Goal: Find specific page/section: Find specific page/section

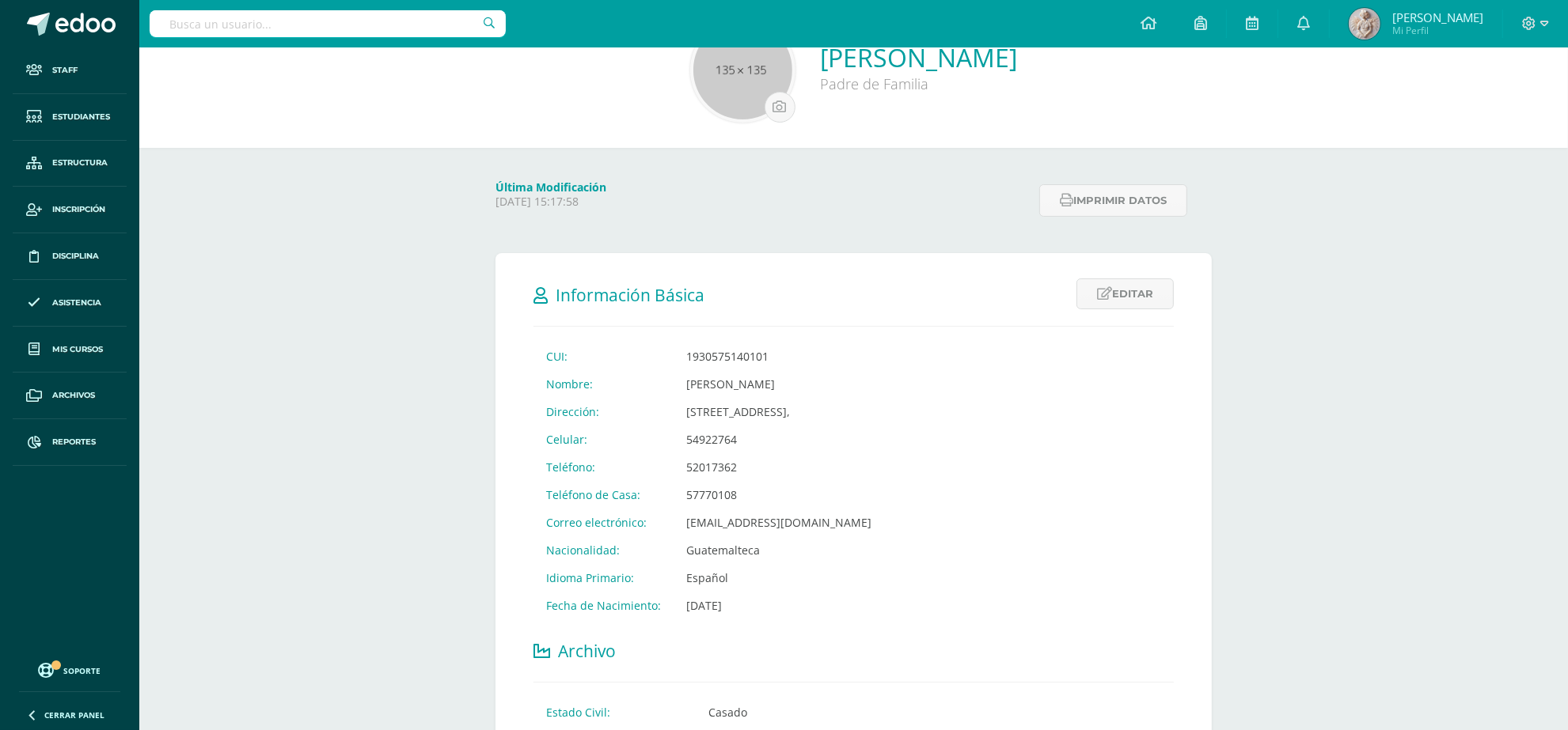
scroll to position [99, 0]
click at [319, 27] on input "text" at bounding box center [328, 23] width 356 height 27
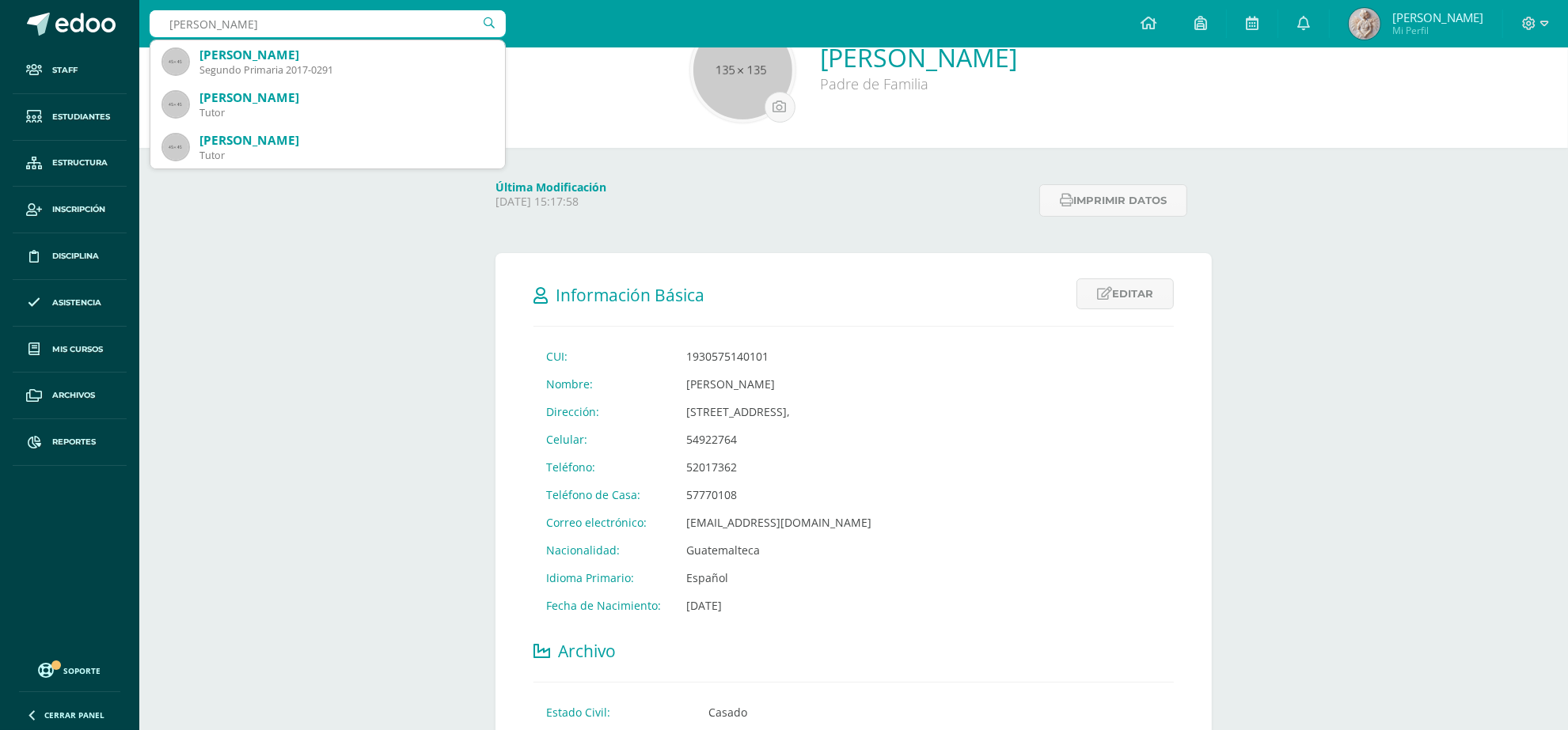
type input "paulino Barrios"
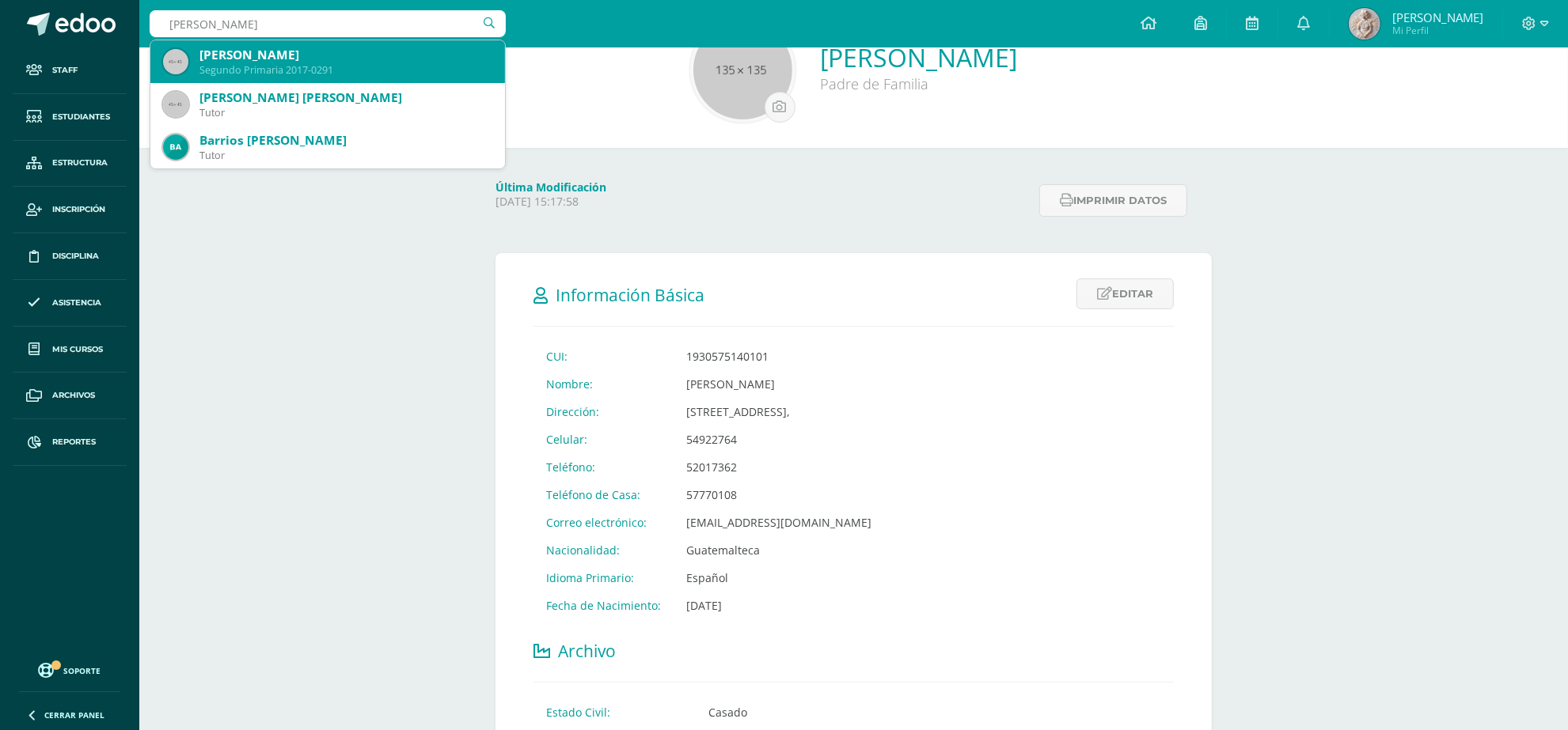
click at [279, 65] on div "Segundo Primaria 2017-0291" at bounding box center [346, 70] width 293 height 13
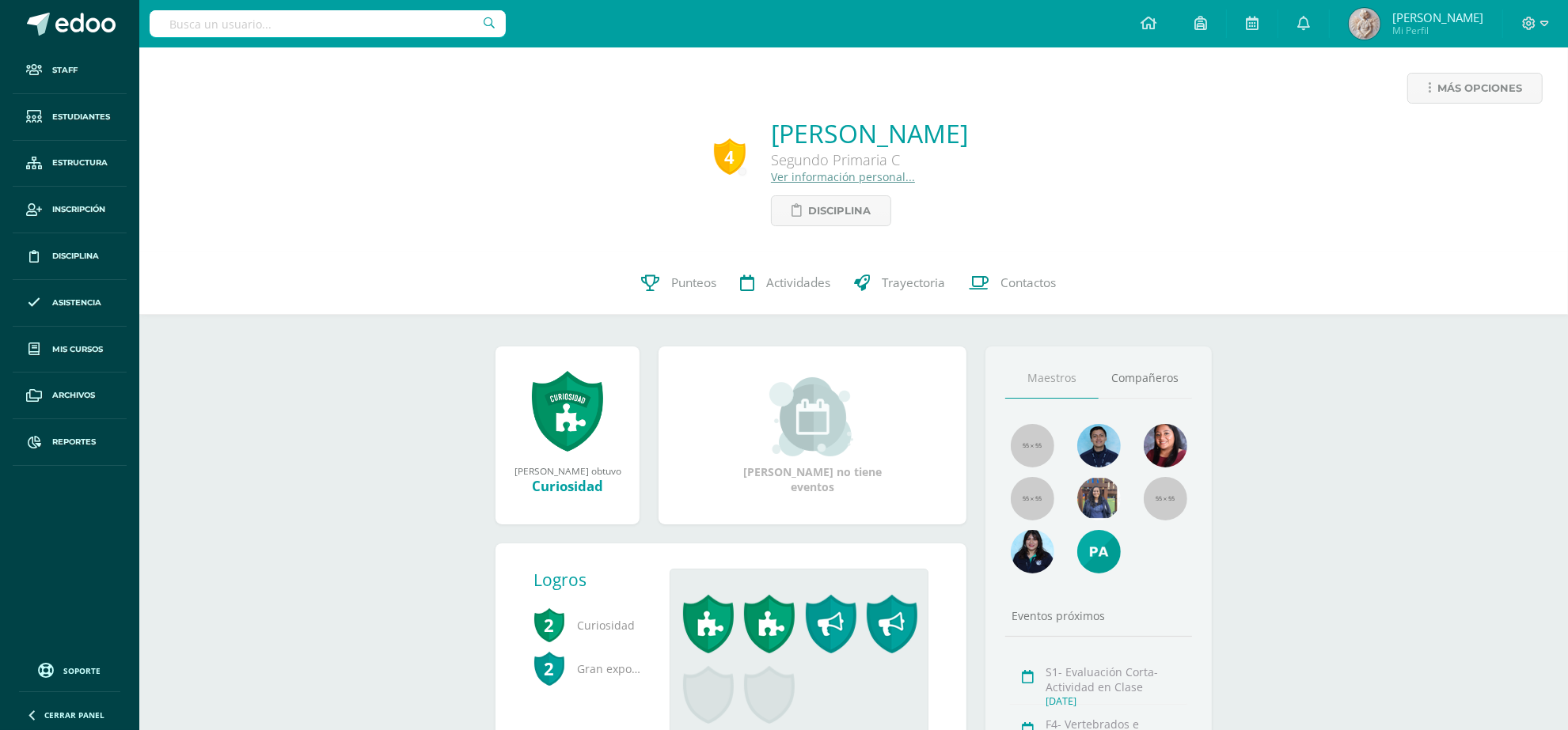
click at [801, 179] on link "Ver información personal..." at bounding box center [843, 177] width 144 height 15
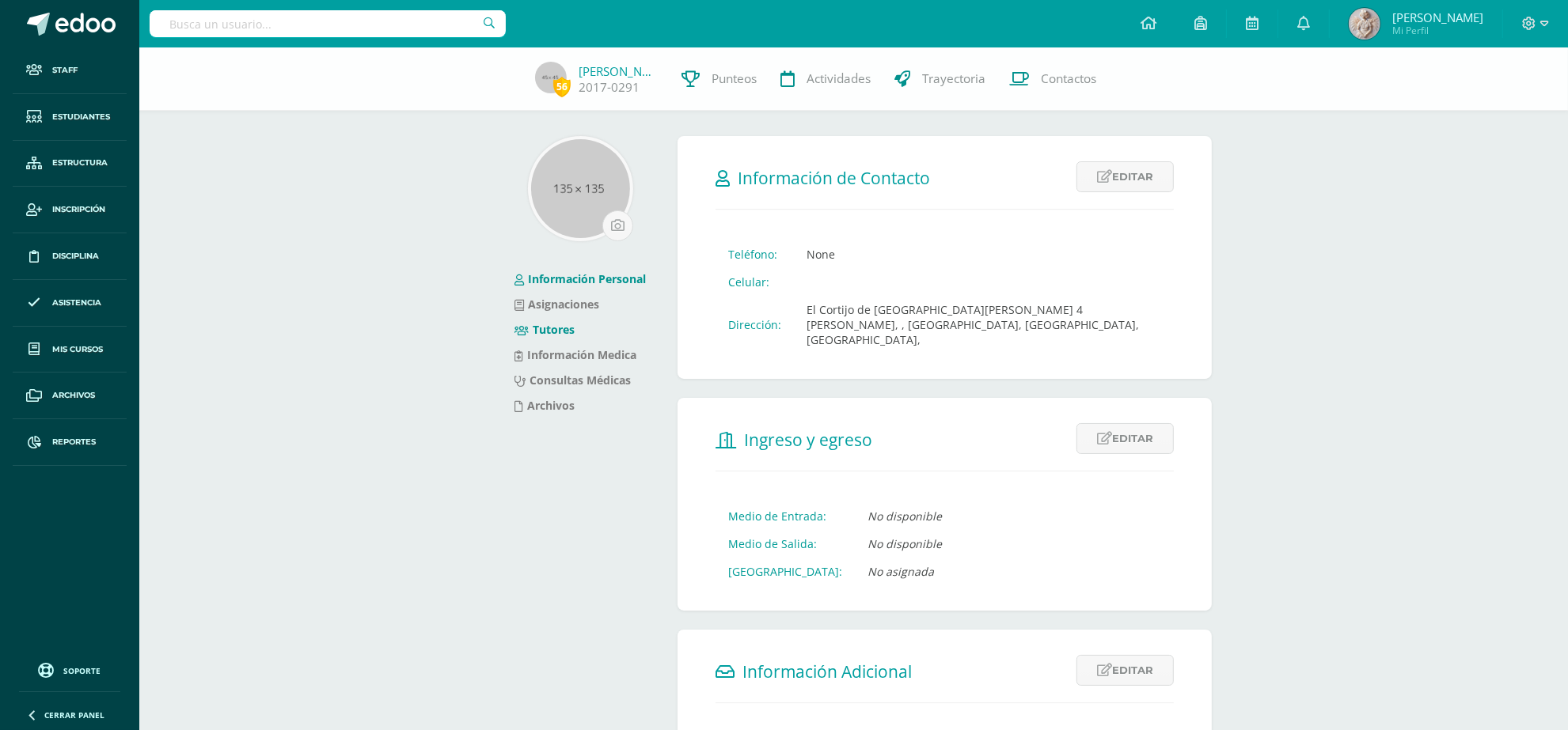
click at [548, 329] on link "Tutores" at bounding box center [544, 329] width 60 height 15
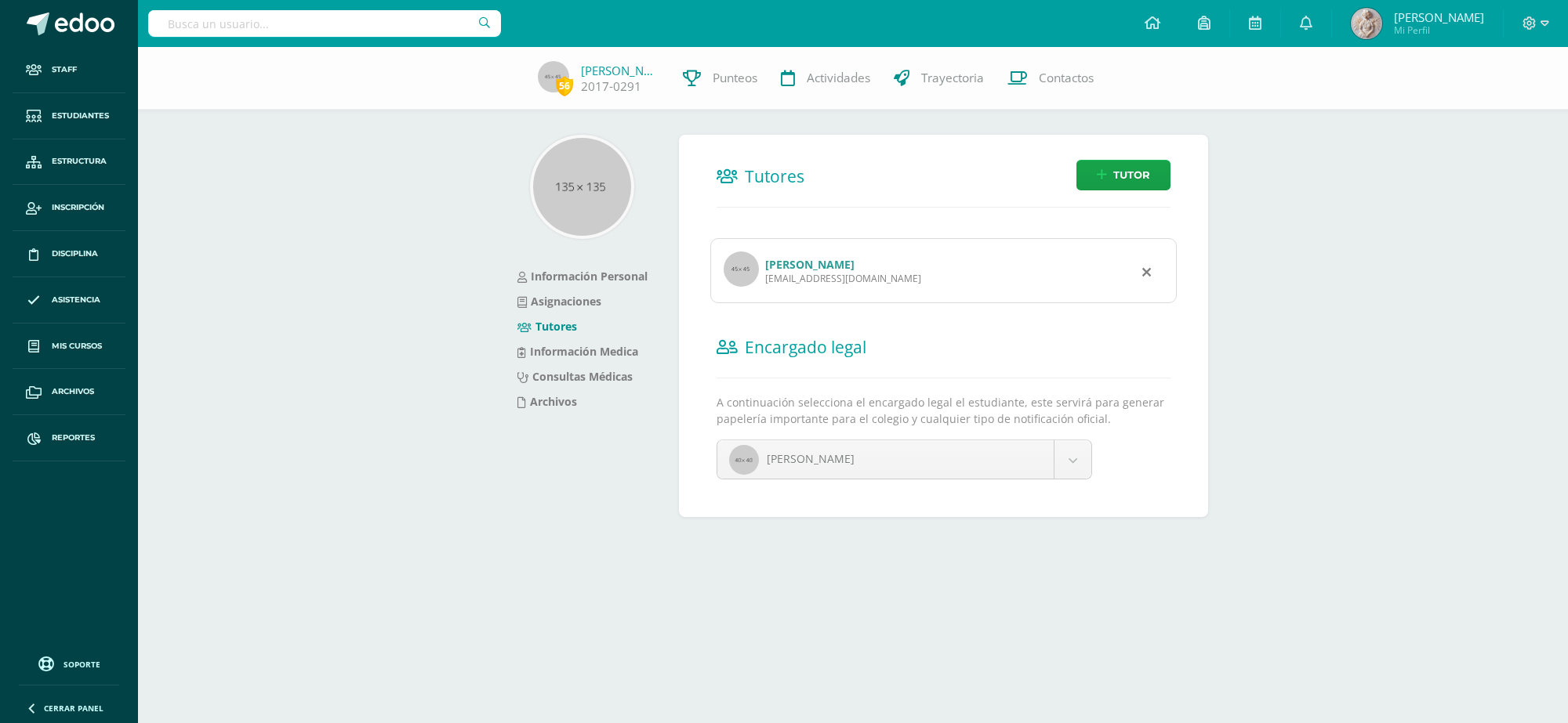
click at [781, 260] on link "[PERSON_NAME]" at bounding box center [809, 265] width 89 height 15
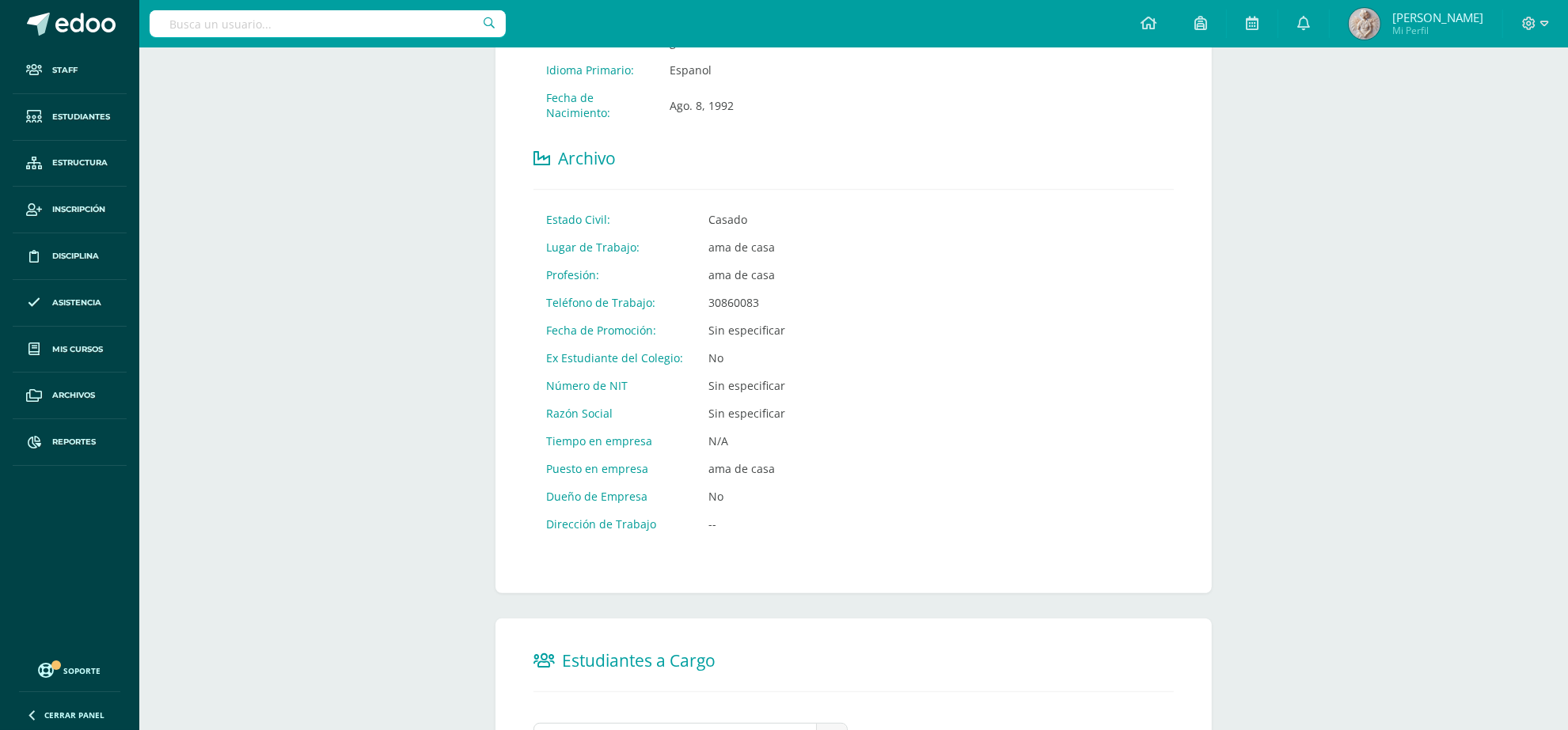
scroll to position [749, 0]
